Goal: Task Accomplishment & Management: Use online tool/utility

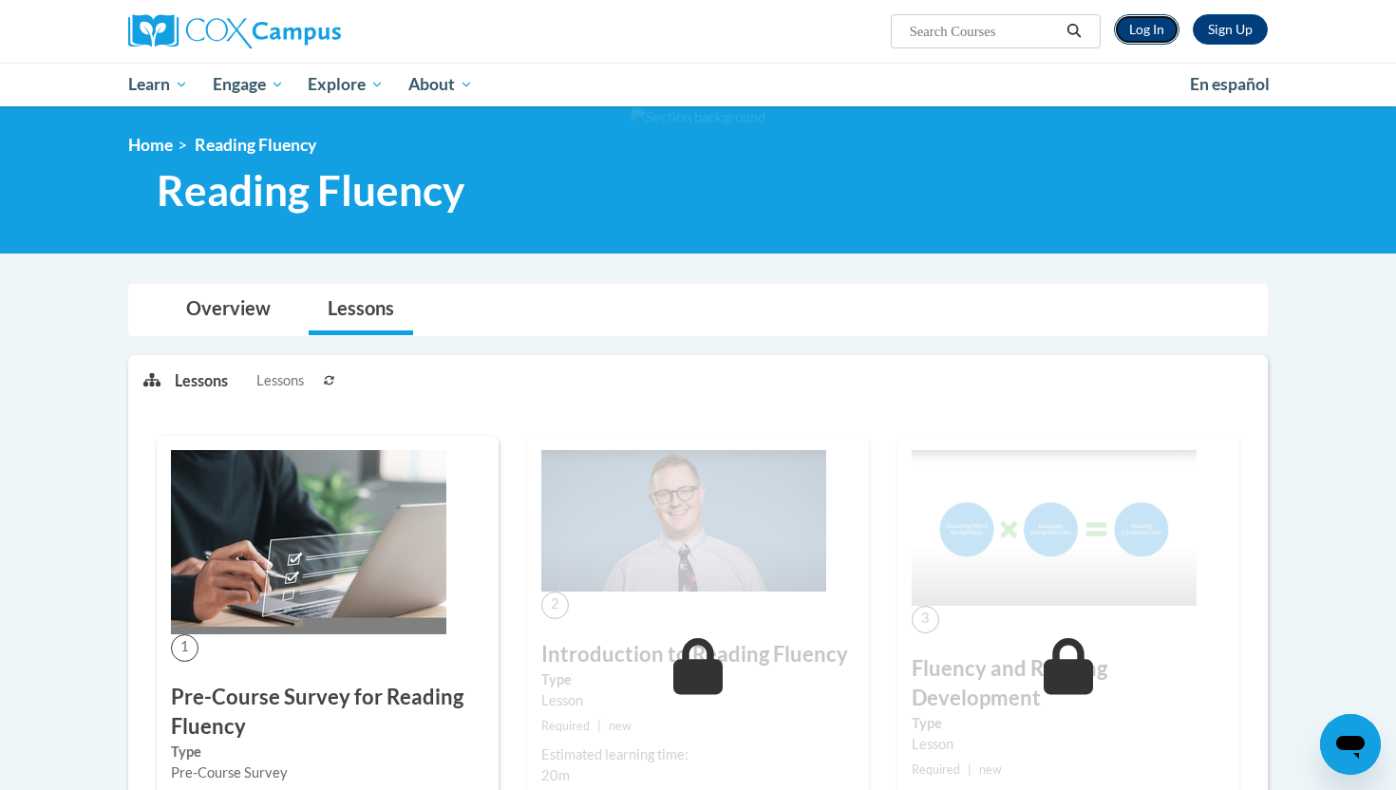
click at [1164, 22] on link "Log In" at bounding box center [1147, 29] width 66 height 30
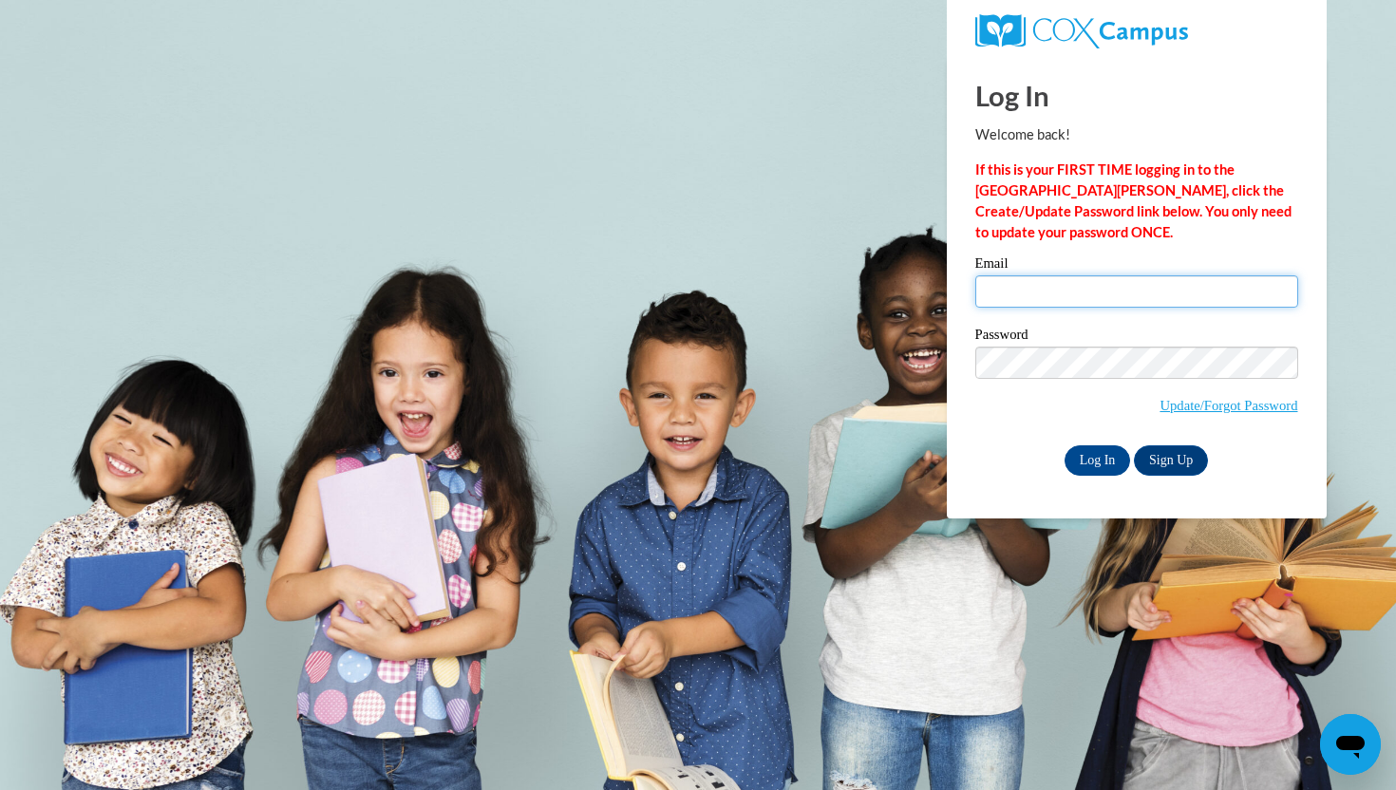
click at [1020, 292] on input "Email" at bounding box center [1136, 291] width 323 height 32
type input "csowinski@waukesha.k12.wi.us"
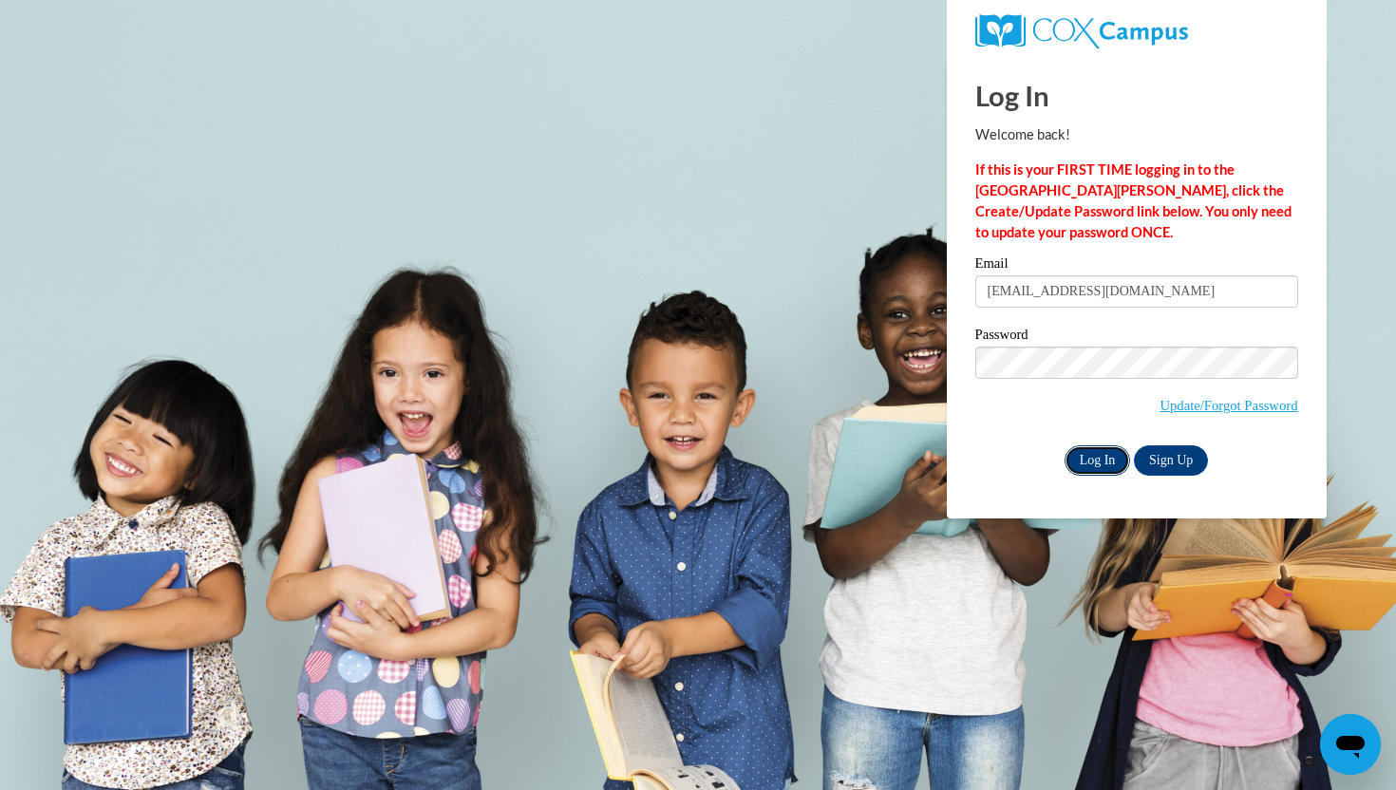
click at [1086, 466] on input "Log In" at bounding box center [1098, 460] width 66 height 30
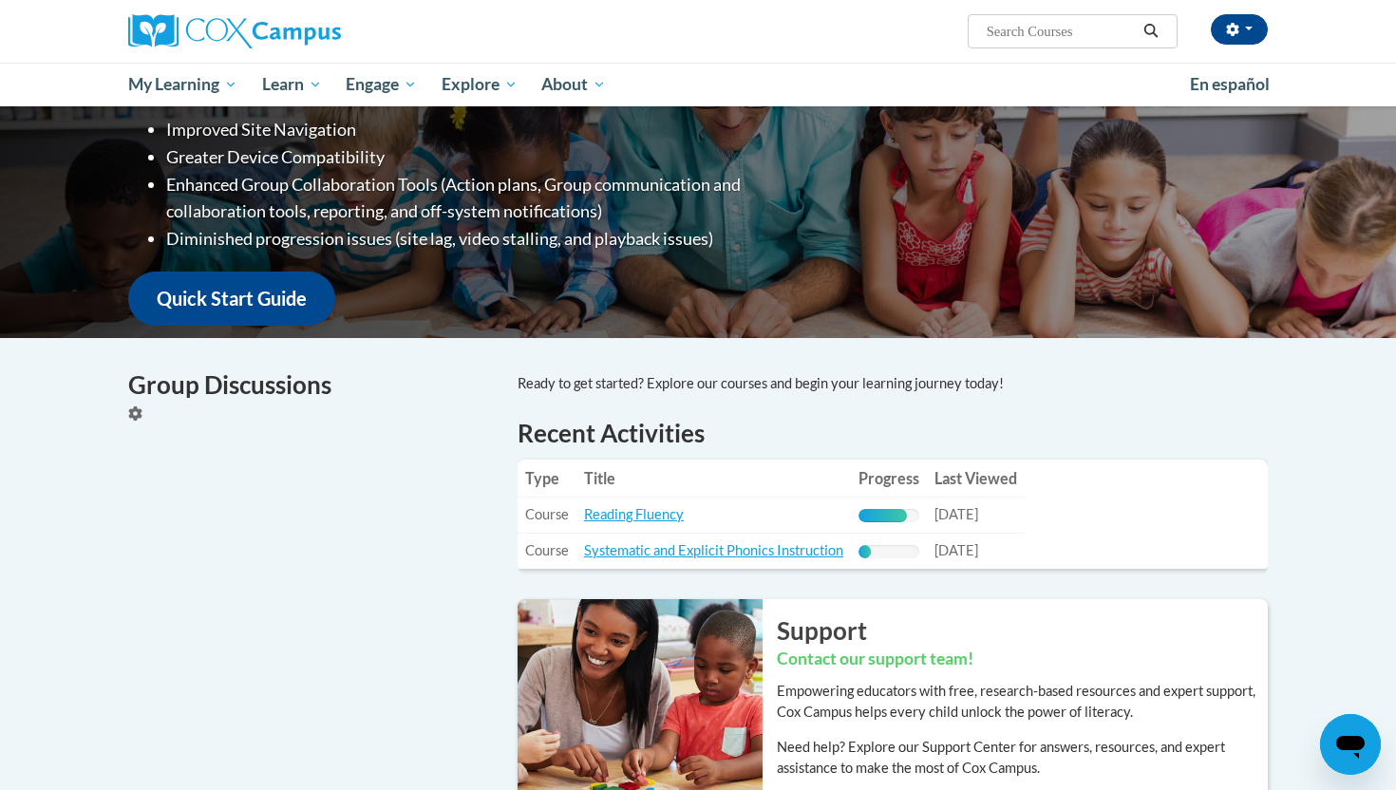
scroll to position [596, 0]
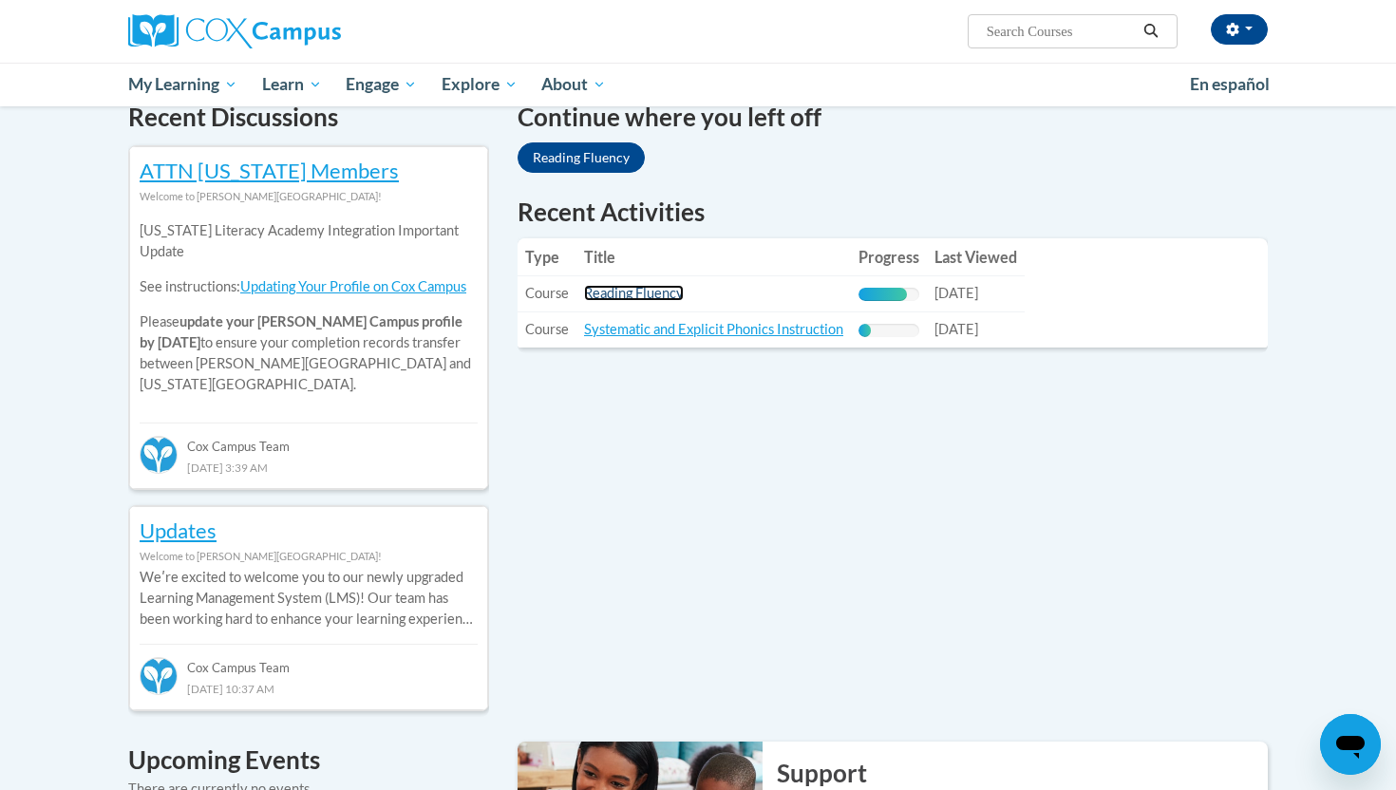
click at [659, 300] on link "Reading Fluency" at bounding box center [634, 293] width 100 height 16
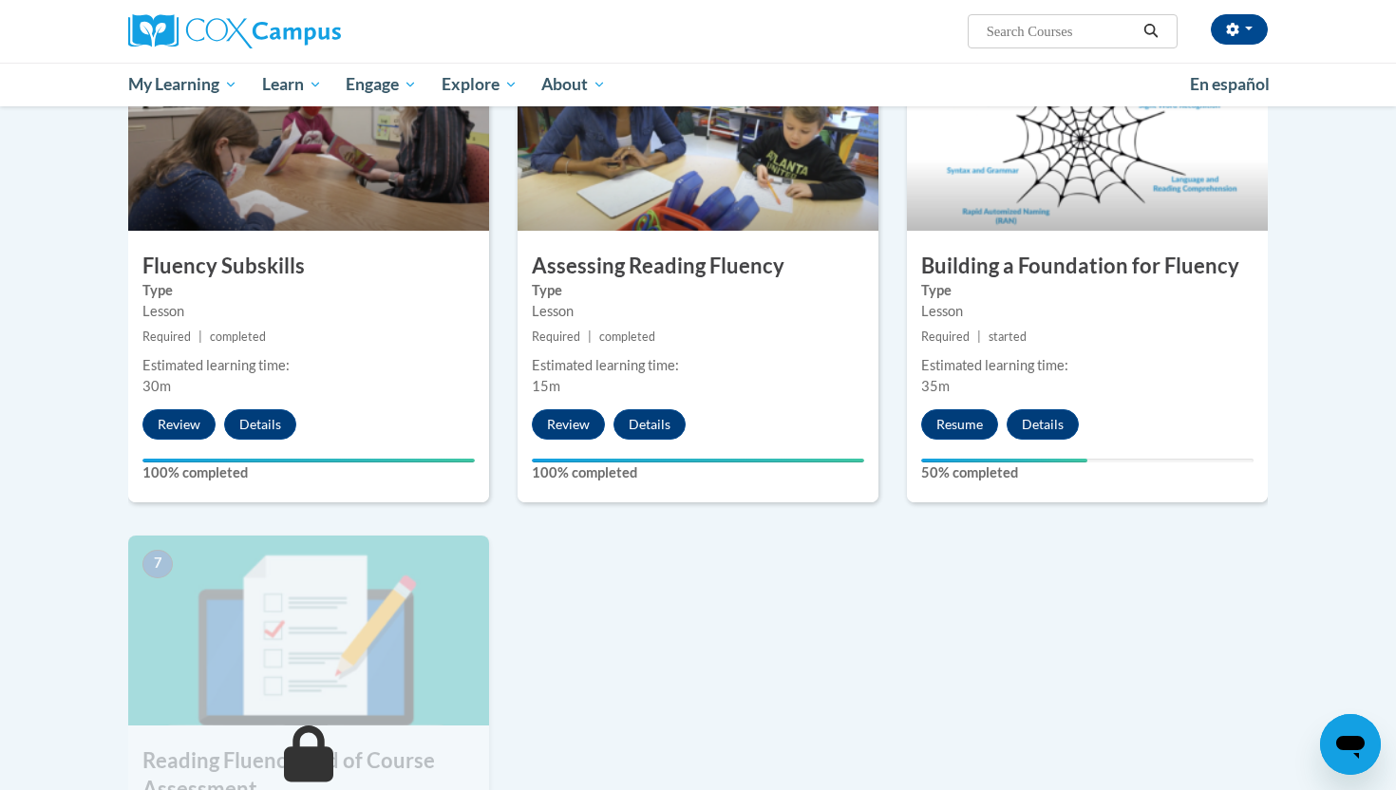
scroll to position [906, 0]
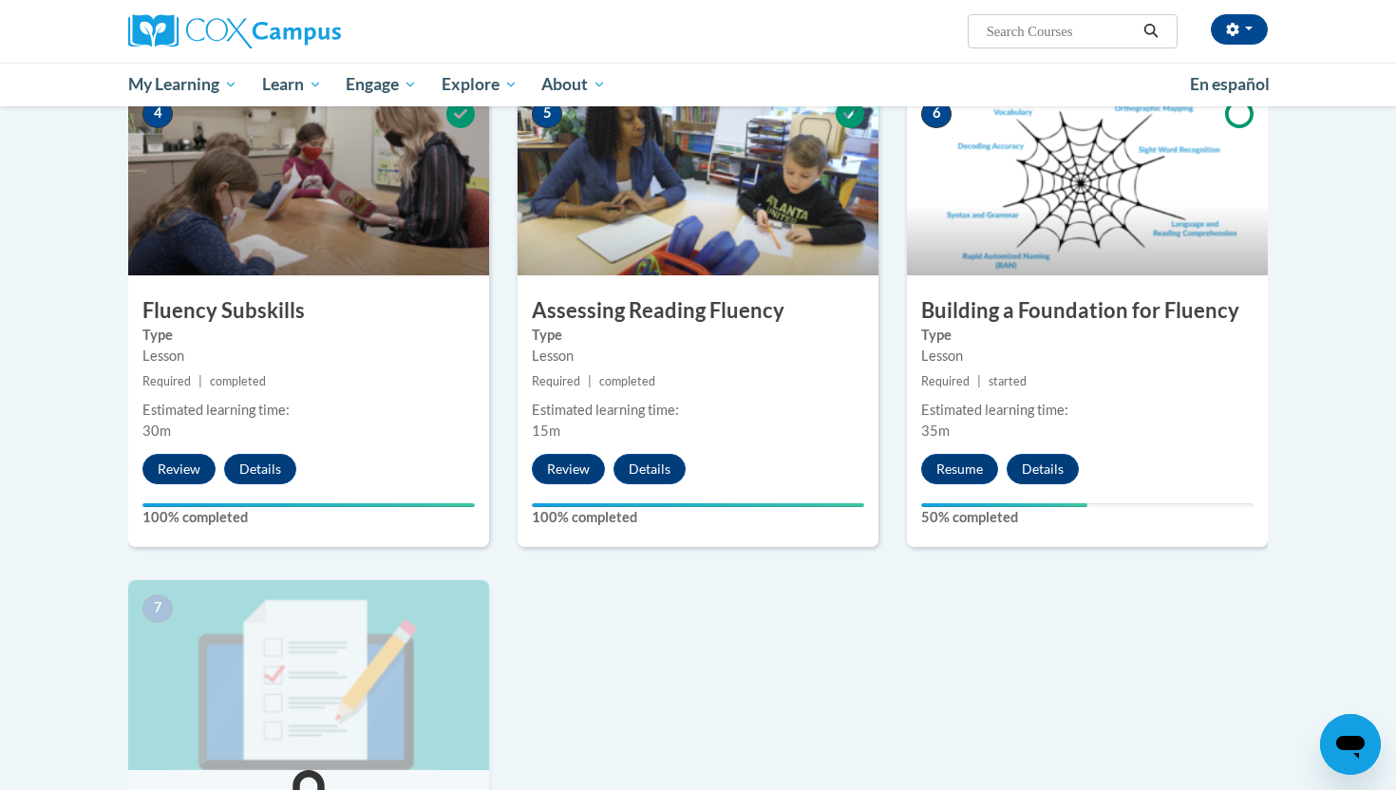
click at [1036, 316] on h3 "Building a Foundation for Fluency" at bounding box center [1087, 310] width 361 height 29
click at [959, 465] on button "Resume" at bounding box center [959, 469] width 77 height 30
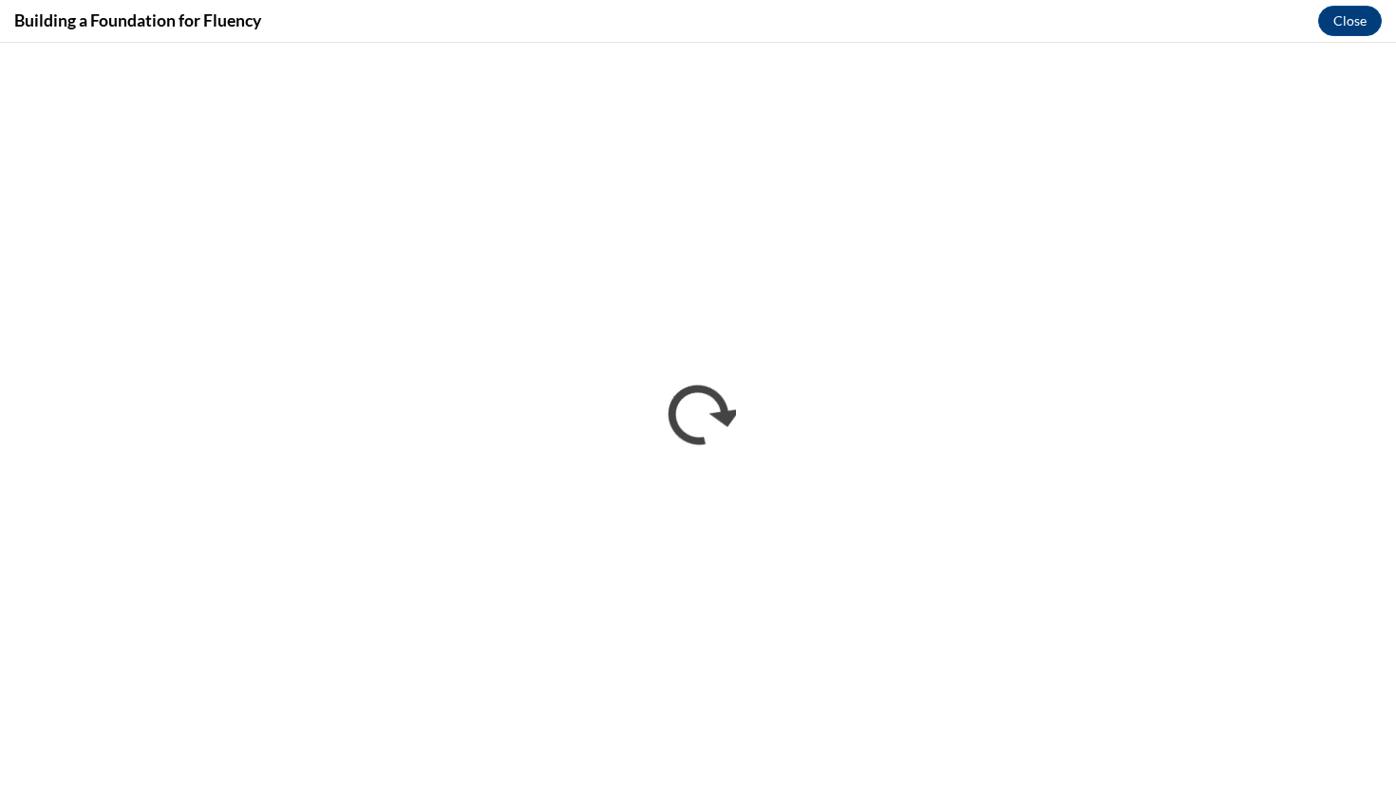
scroll to position [0, 0]
